Goal: Book appointment/travel/reservation

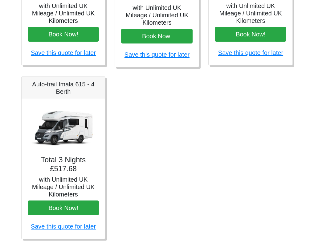
scroll to position [381, 0]
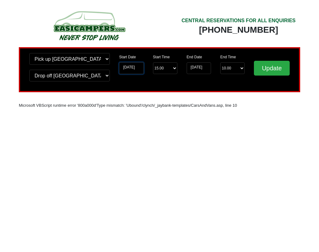
click at [127, 67] on input "[DATE]" at bounding box center [131, 68] width 24 height 12
click at [126, 66] on input "[DATE]" at bounding box center [131, 68] width 24 height 12
click at [135, 68] on input "[DATE]" at bounding box center [131, 68] width 24 height 12
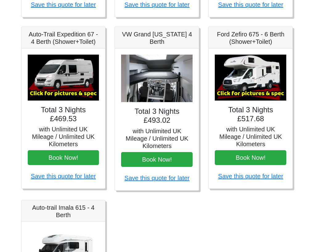
scroll to position [339, 0]
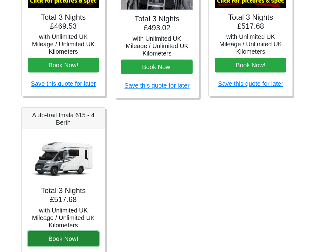
click at [63, 240] on button "Book Now!" at bounding box center [63, 238] width 71 height 15
